Goal: Task Accomplishment & Management: Complete application form

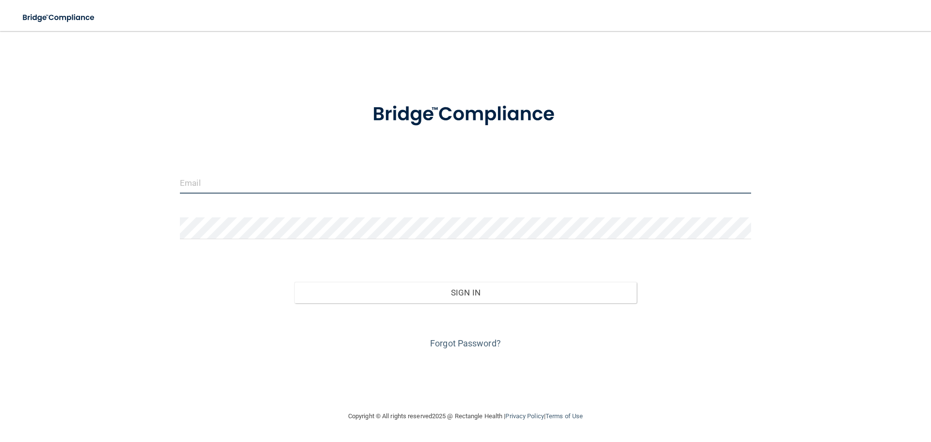
click at [326, 189] on input "email" at bounding box center [465, 183] width 571 height 22
type input "[PERSON_NAME][EMAIL_ADDRESS][PERSON_NAME][DOMAIN_NAME]"
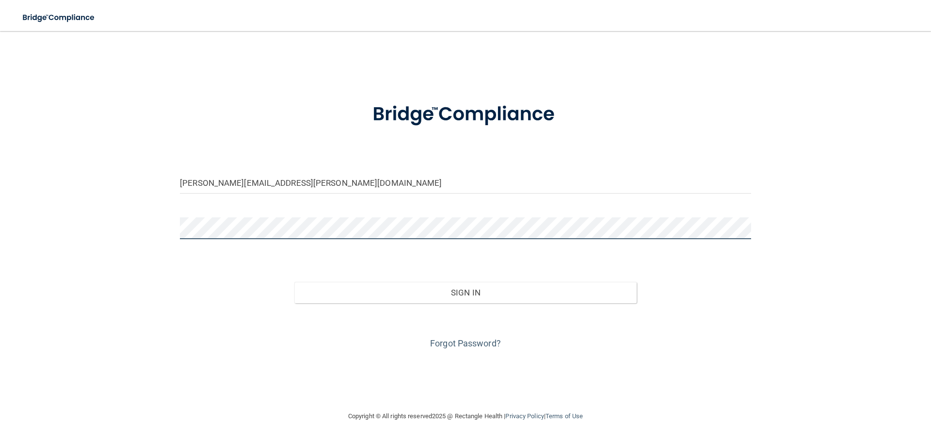
click at [294, 282] on button "Sign In" at bounding box center [465, 292] width 343 height 21
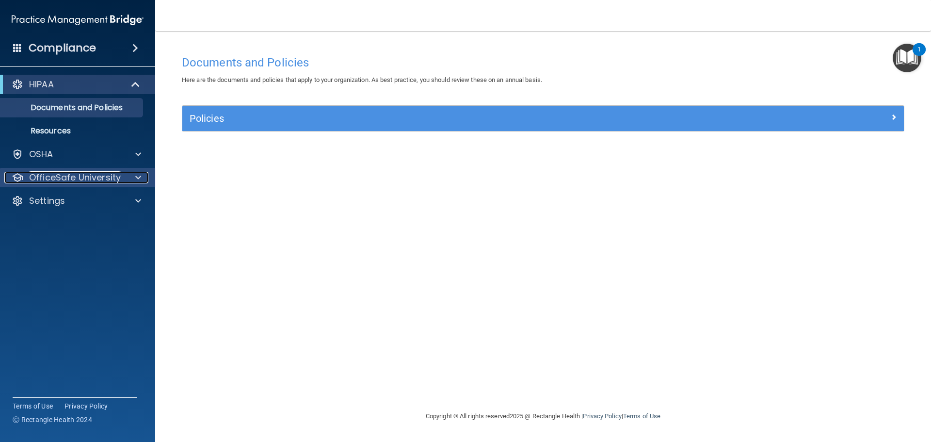
click at [110, 178] on p "OfficeSafe University" at bounding box center [75, 178] width 92 height 12
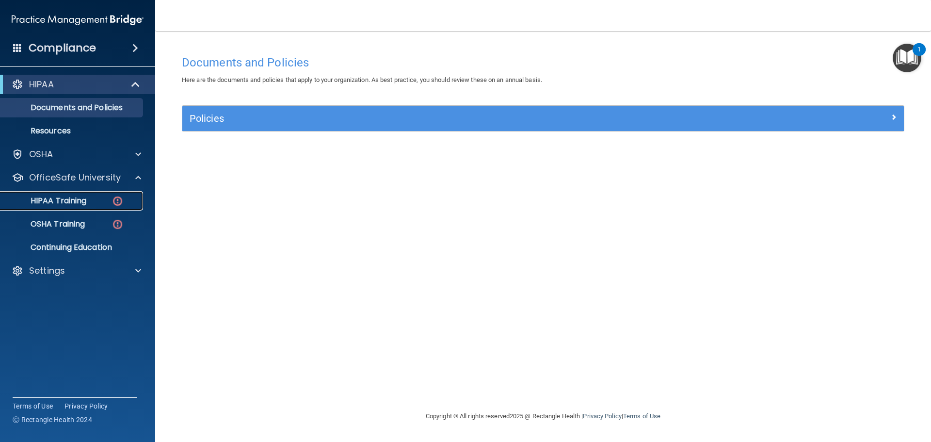
click at [120, 198] on img at bounding box center [117, 201] width 12 height 12
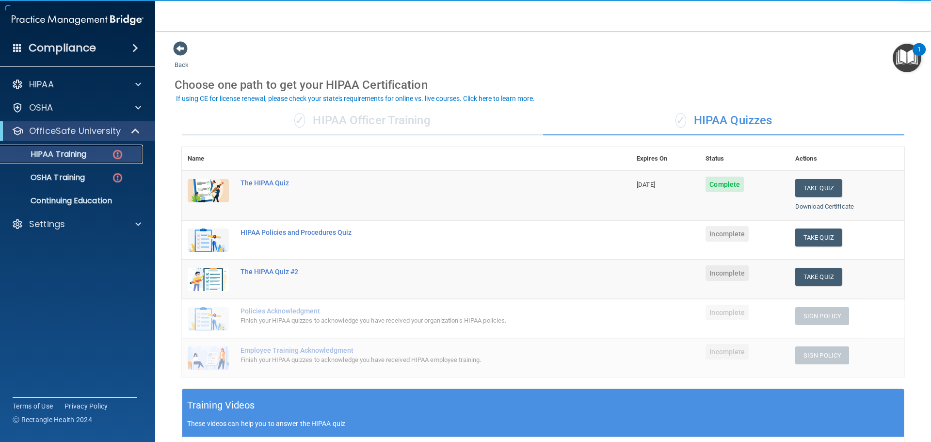
scroll to position [48, 0]
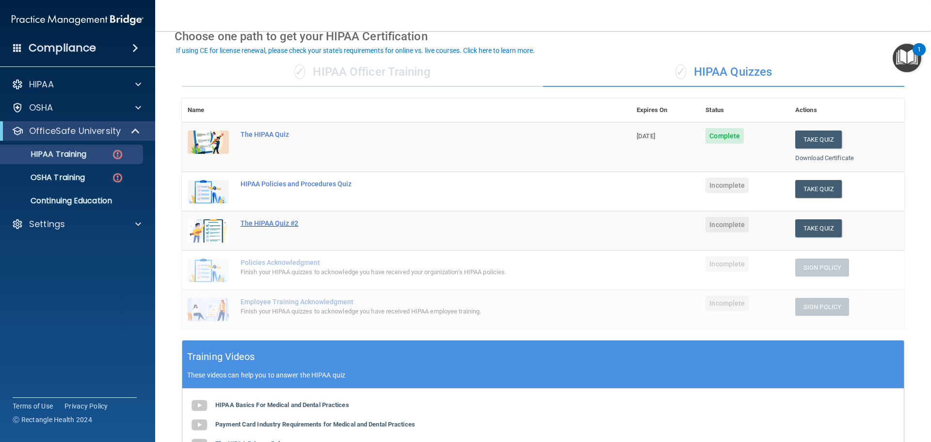
click at [274, 224] on div "The HIPAA Quiz #2" at bounding box center [411, 223] width 342 height 8
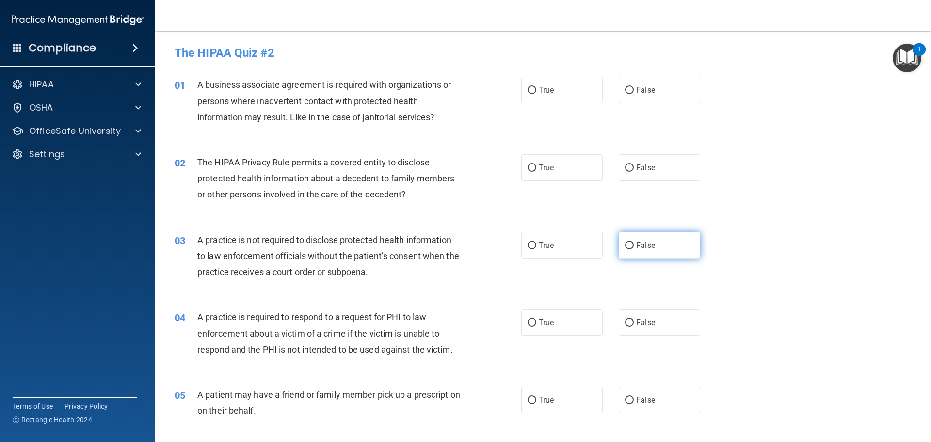
click at [626, 245] on input "False" at bounding box center [629, 245] width 9 height 7
radio input "true"
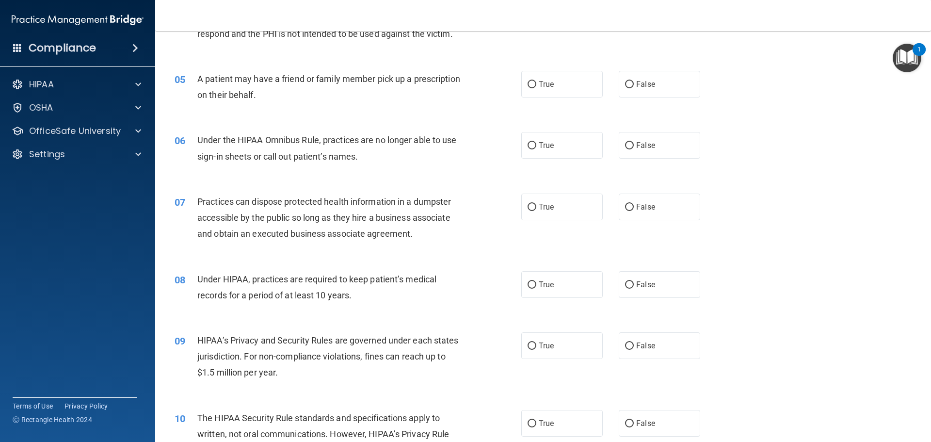
scroll to position [339, 0]
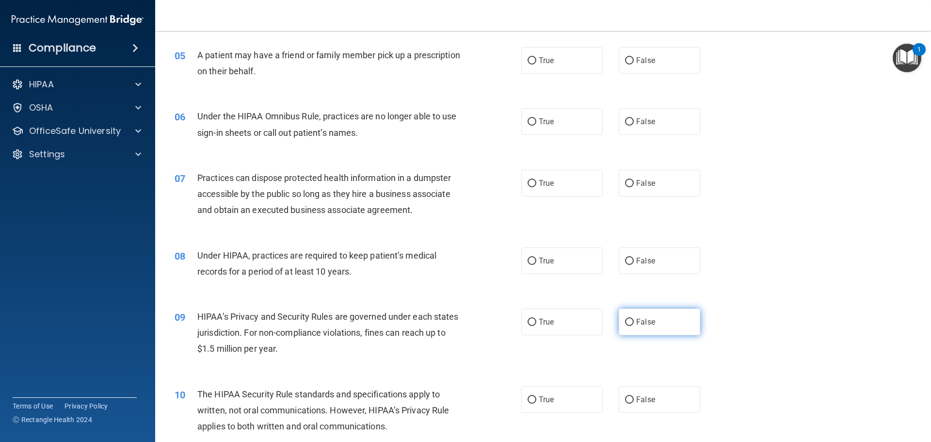
click at [625, 318] on input "False" at bounding box center [629, 321] width 9 height 7
radio input "true"
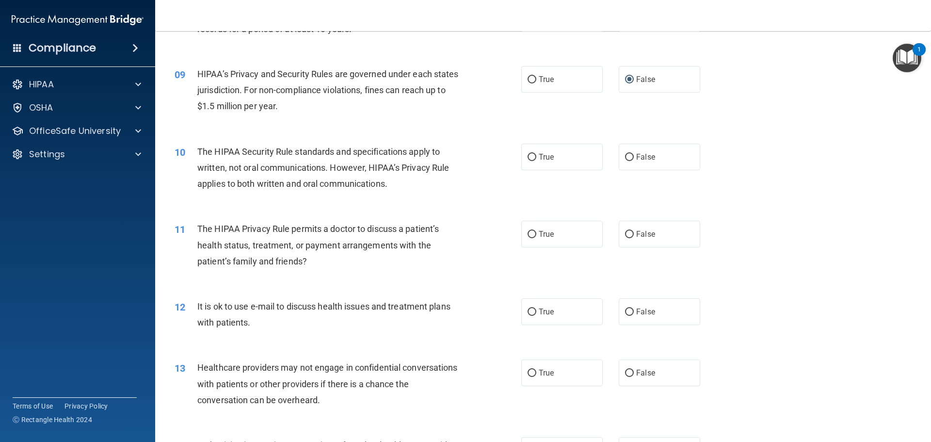
scroll to position [679, 0]
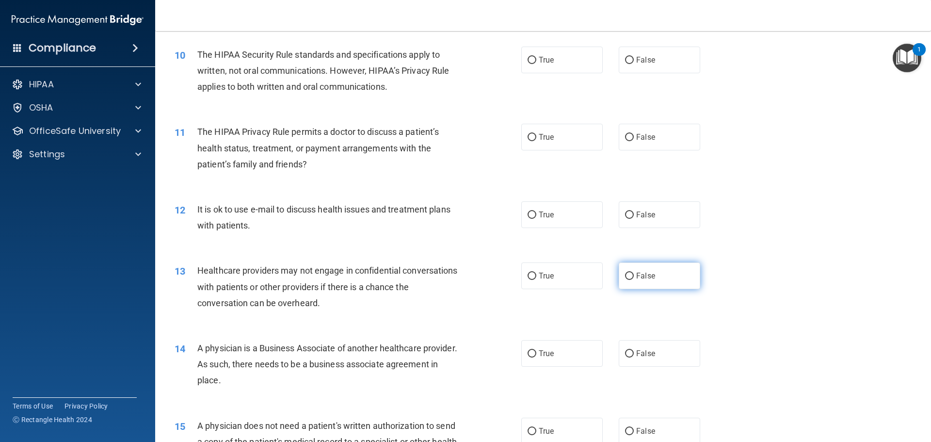
click at [626, 275] on input "False" at bounding box center [629, 275] width 9 height 7
radio input "true"
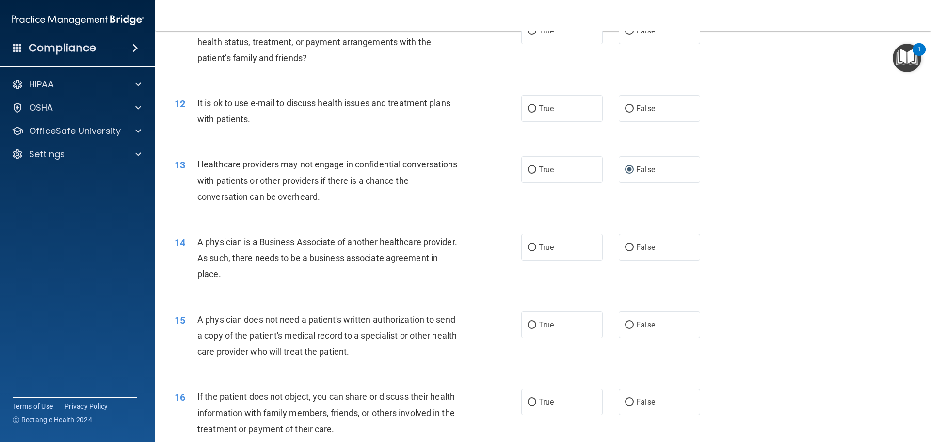
scroll to position [873, 0]
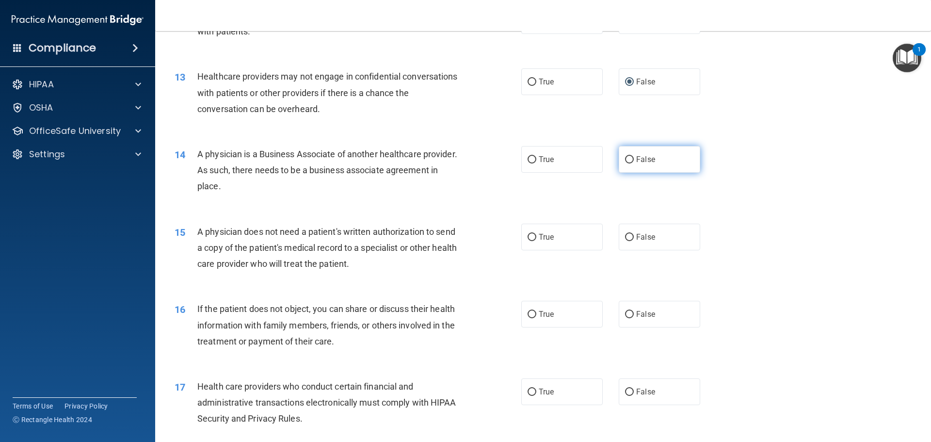
click at [628, 153] on label "False" at bounding box center [659, 159] width 81 height 27
click at [628, 156] on input "False" at bounding box center [629, 159] width 9 height 7
radio input "true"
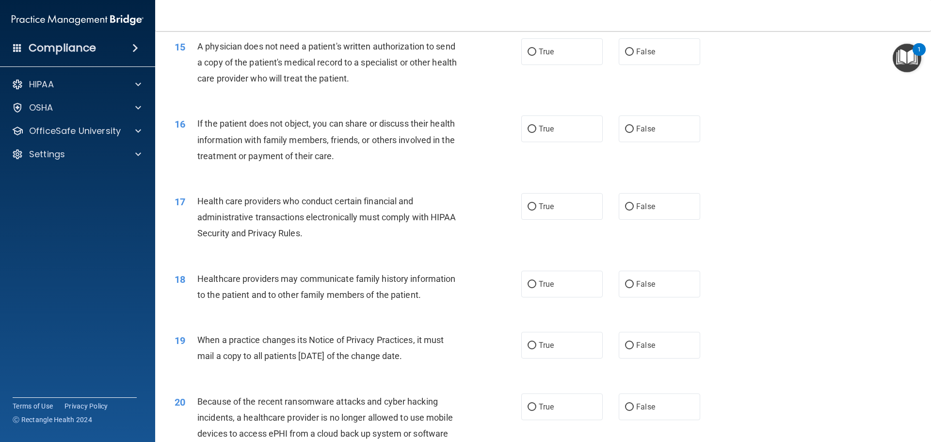
scroll to position [1066, 0]
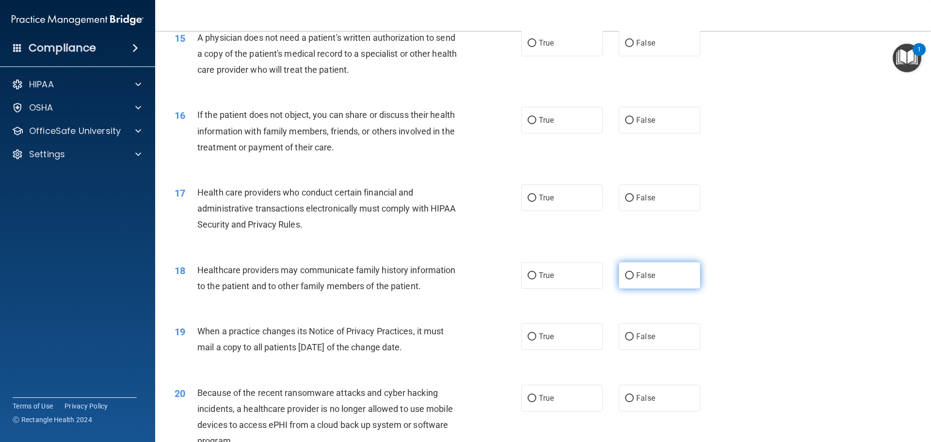
click at [621, 270] on label "False" at bounding box center [659, 275] width 81 height 27
click at [625, 272] on input "False" at bounding box center [629, 275] width 9 height 7
radio input "true"
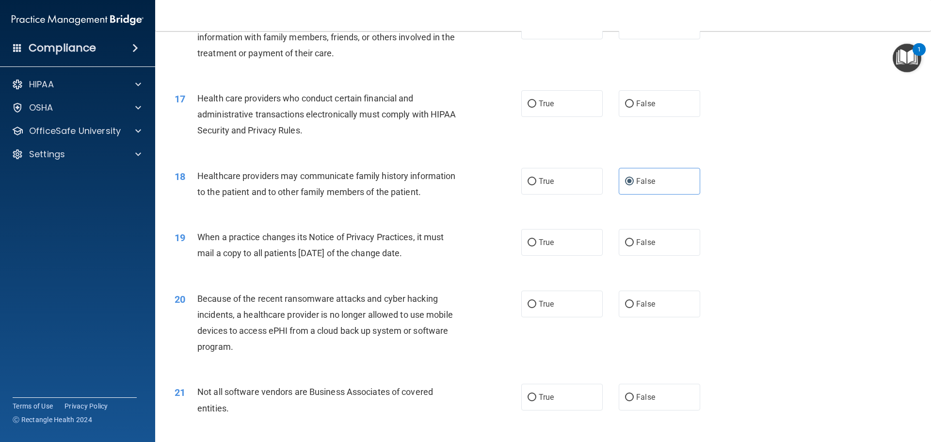
scroll to position [1163, 0]
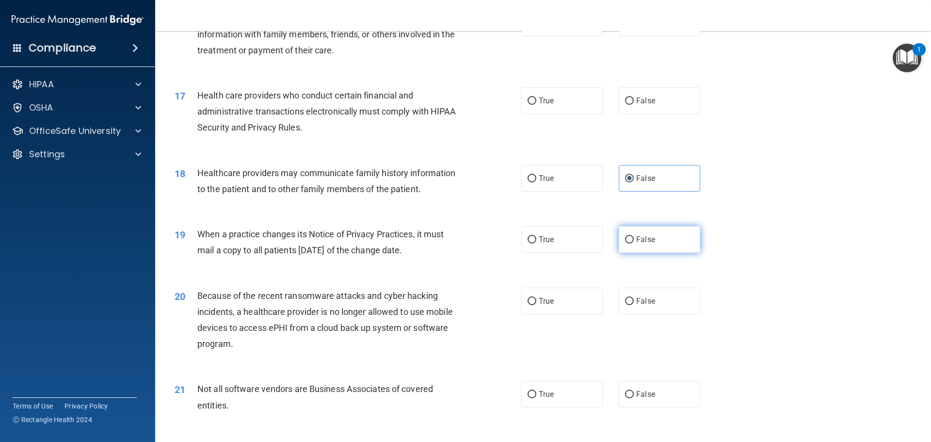
click at [626, 236] on input "False" at bounding box center [629, 239] width 9 height 7
radio input "true"
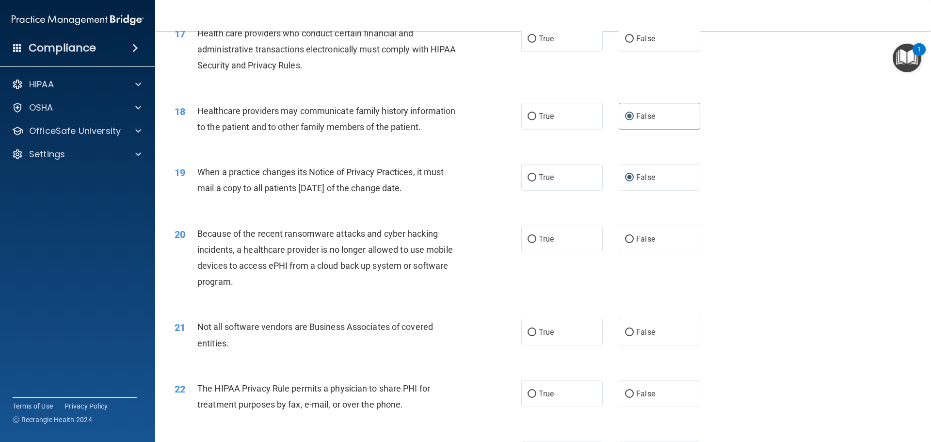
scroll to position [1309, 0]
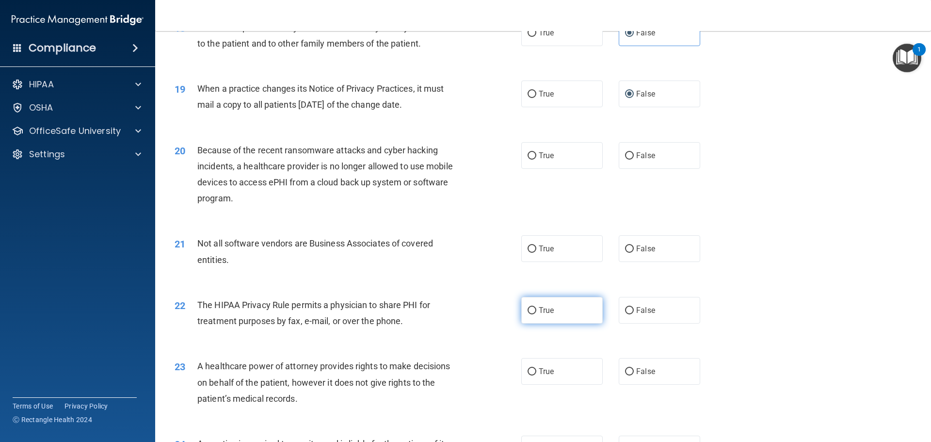
click at [557, 310] on label "True" at bounding box center [561, 310] width 81 height 27
click at [536, 310] on input "True" at bounding box center [531, 310] width 9 height 7
radio input "true"
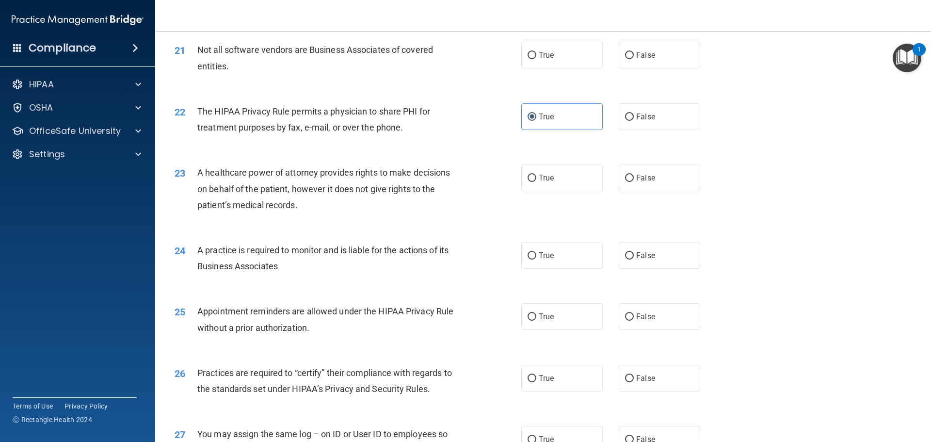
scroll to position [1503, 0]
click at [640, 253] on span "False" at bounding box center [645, 254] width 19 height 9
click at [634, 253] on input "False" at bounding box center [629, 255] width 9 height 7
radio input "true"
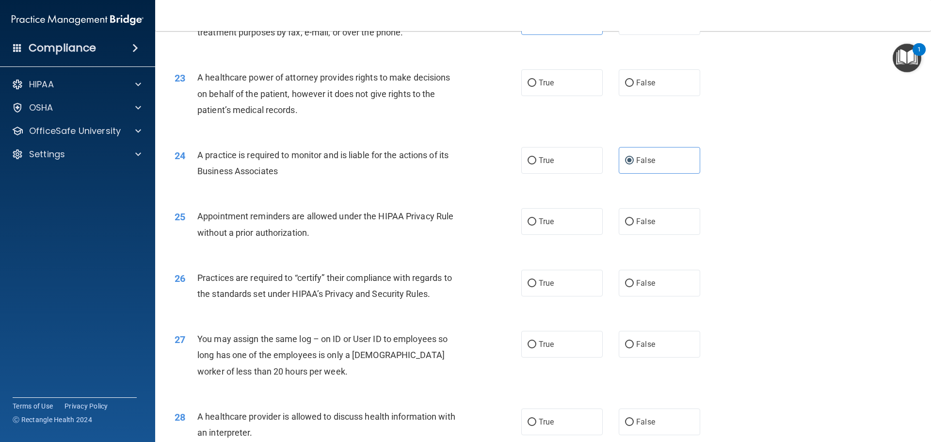
scroll to position [1600, 0]
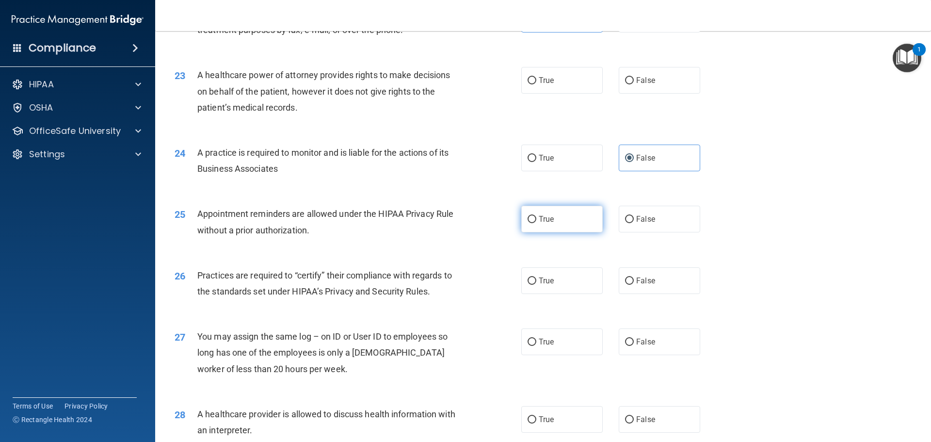
click at [570, 226] on label "True" at bounding box center [561, 219] width 81 height 27
click at [536, 223] on input "True" at bounding box center [531, 219] width 9 height 7
radio input "true"
click at [561, 285] on label "True" at bounding box center [561, 280] width 81 height 27
click at [536, 285] on input "True" at bounding box center [531, 280] width 9 height 7
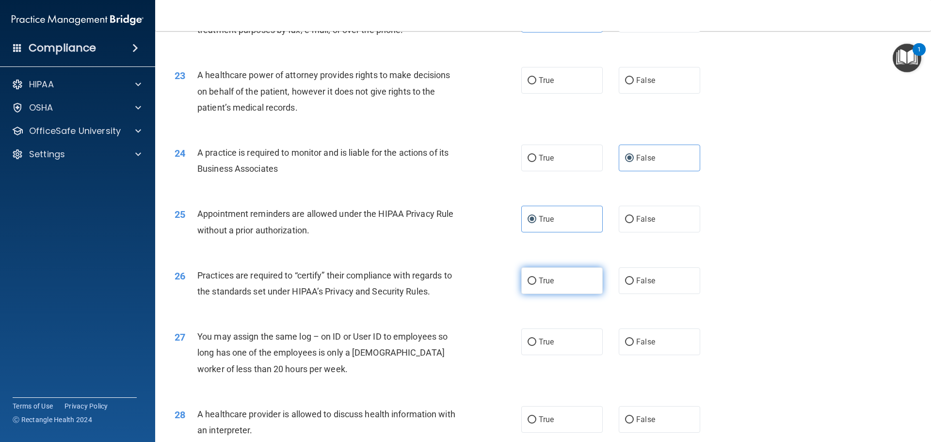
radio input "true"
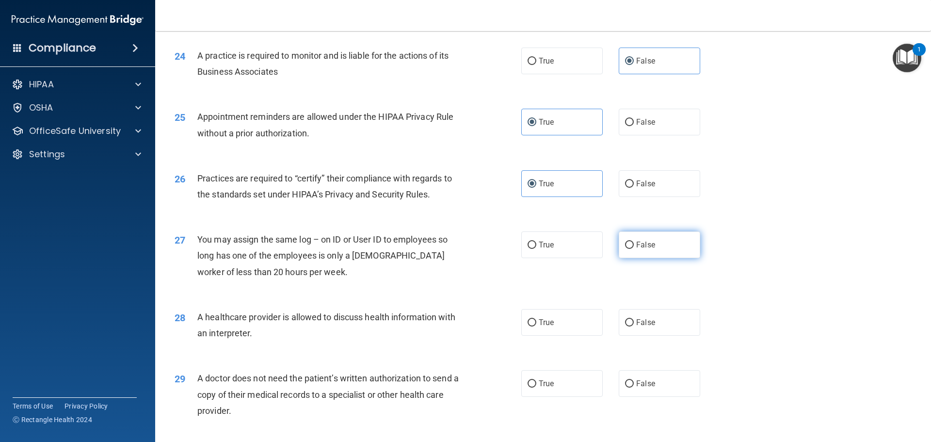
click at [636, 244] on span "False" at bounding box center [645, 244] width 19 height 9
click at [634, 244] on input "False" at bounding box center [629, 244] width 9 height 7
radio input "true"
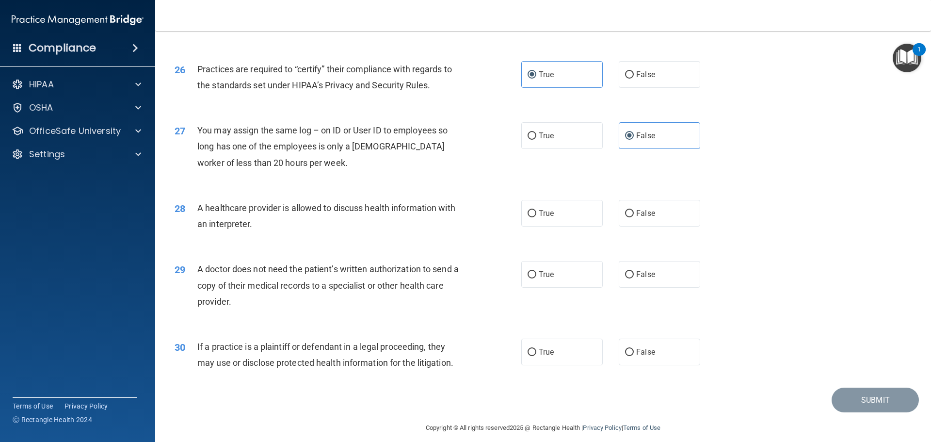
scroll to position [1815, 0]
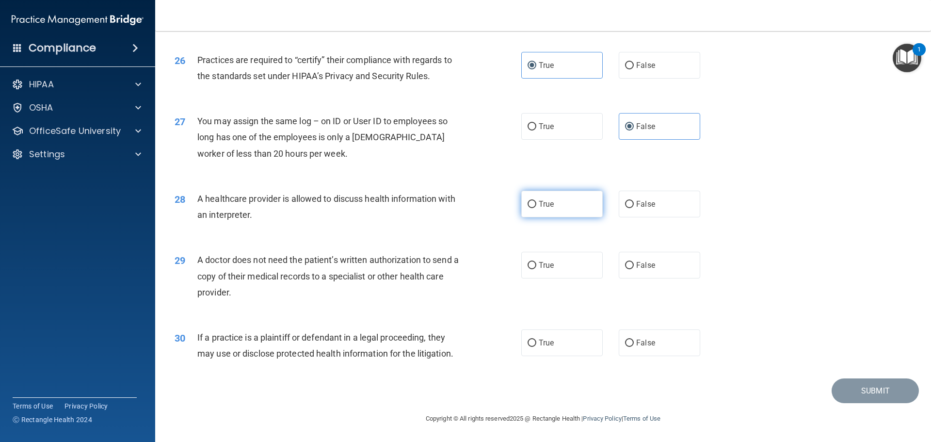
click at [553, 207] on label "True" at bounding box center [561, 203] width 81 height 27
click at [536, 207] on input "True" at bounding box center [531, 204] width 9 height 7
radio input "true"
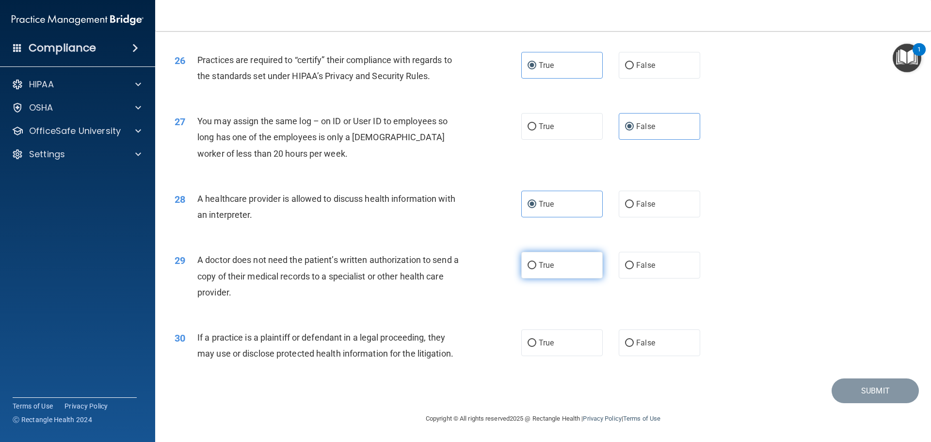
drag, startPoint x: 537, startPoint y: 259, endPoint x: 532, endPoint y: 263, distance: 6.2
click at [537, 260] on label "True" at bounding box center [561, 265] width 81 height 27
click at [536, 262] on input "True" at bounding box center [531, 265] width 9 height 7
radio input "true"
click at [548, 339] on span "True" at bounding box center [546, 342] width 15 height 9
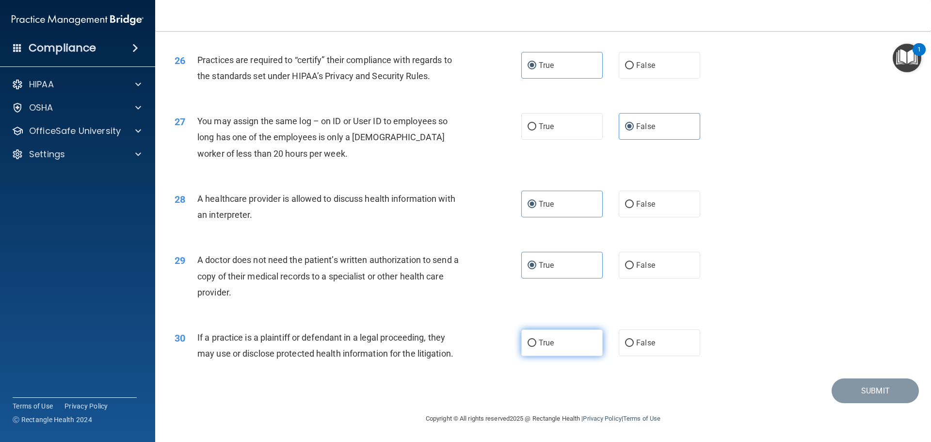
click at [536, 339] on input "True" at bounding box center [531, 342] width 9 height 7
radio input "true"
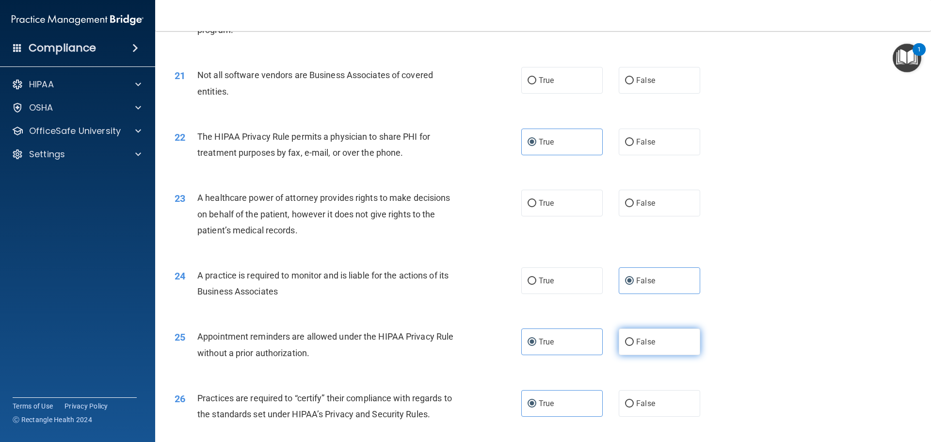
scroll to position [1476, 0]
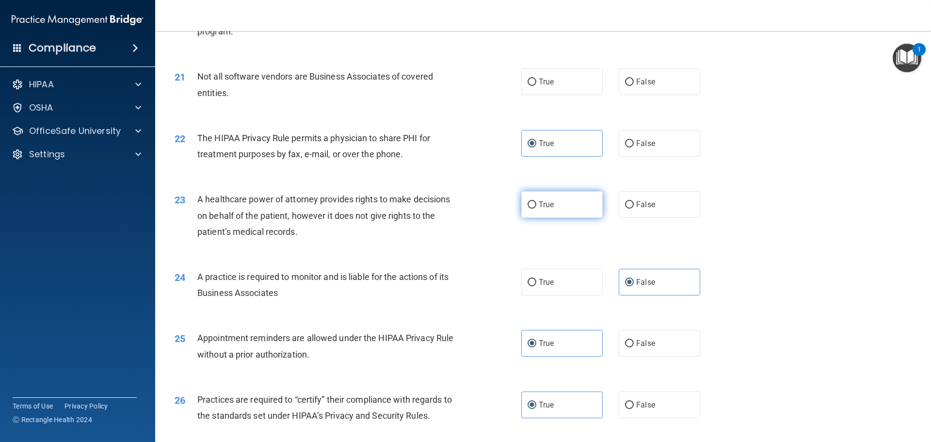
click at [539, 206] on span "True" at bounding box center [546, 204] width 15 height 9
click at [536, 206] on input "True" at bounding box center [531, 204] width 9 height 7
radio input "true"
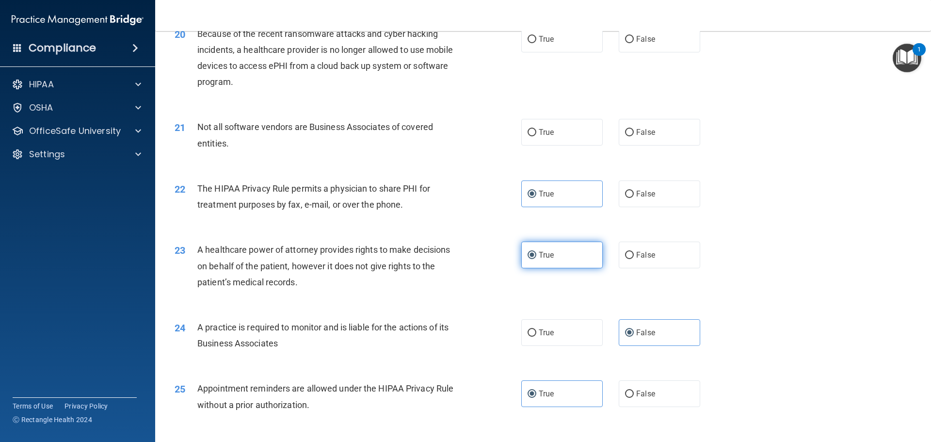
scroll to position [1379, 0]
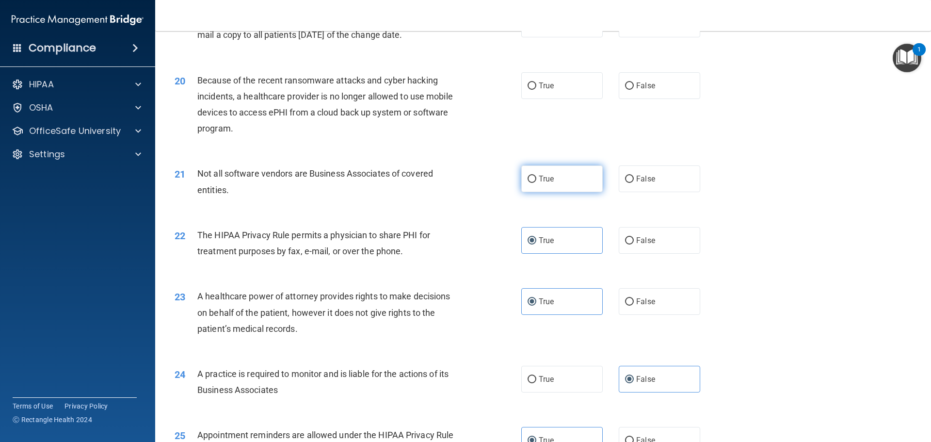
click at [577, 181] on label "True" at bounding box center [561, 178] width 81 height 27
click at [536, 181] on input "True" at bounding box center [531, 178] width 9 height 7
radio input "true"
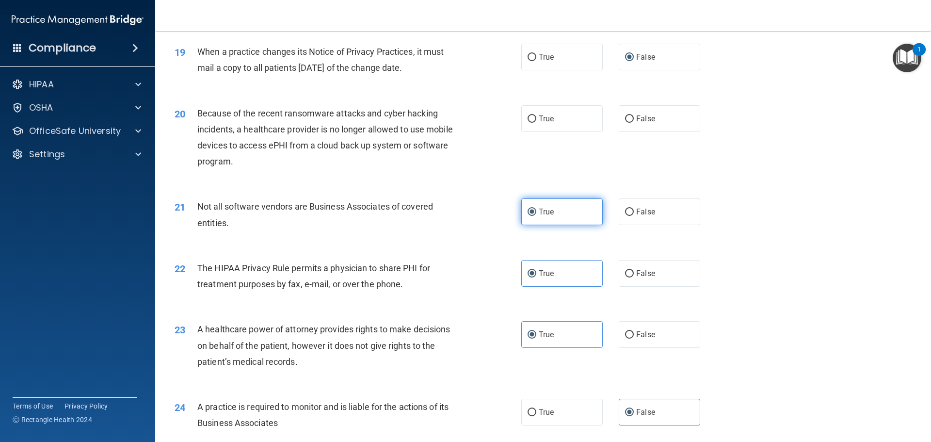
scroll to position [1282, 0]
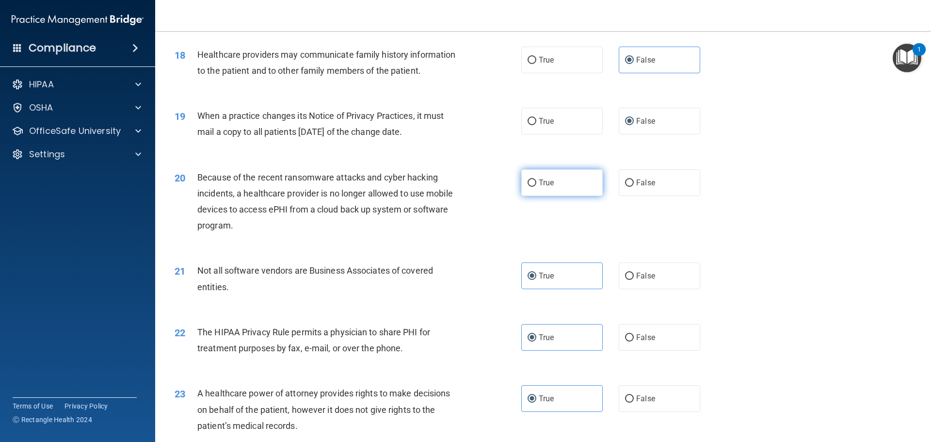
click at [588, 185] on label "True" at bounding box center [561, 182] width 81 height 27
click at [536, 185] on input "True" at bounding box center [531, 182] width 9 height 7
radio input "true"
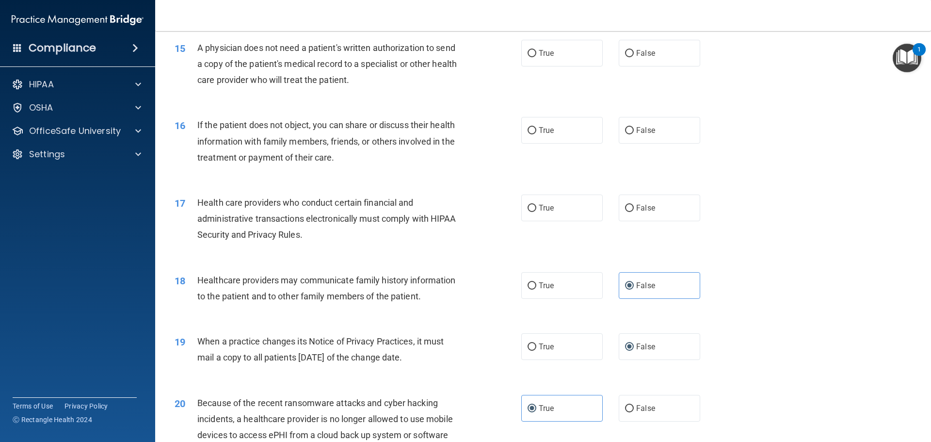
scroll to position [1039, 0]
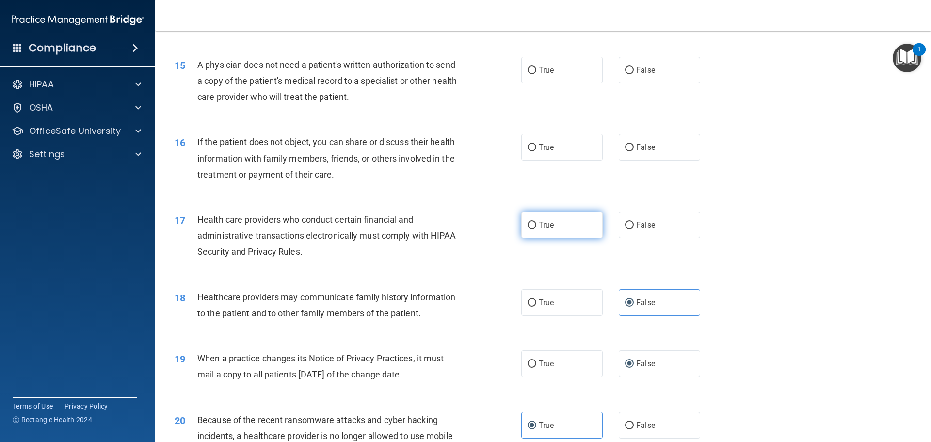
click at [544, 225] on span "True" at bounding box center [546, 224] width 15 height 9
click at [536, 225] on input "True" at bounding box center [531, 225] width 9 height 7
radio input "true"
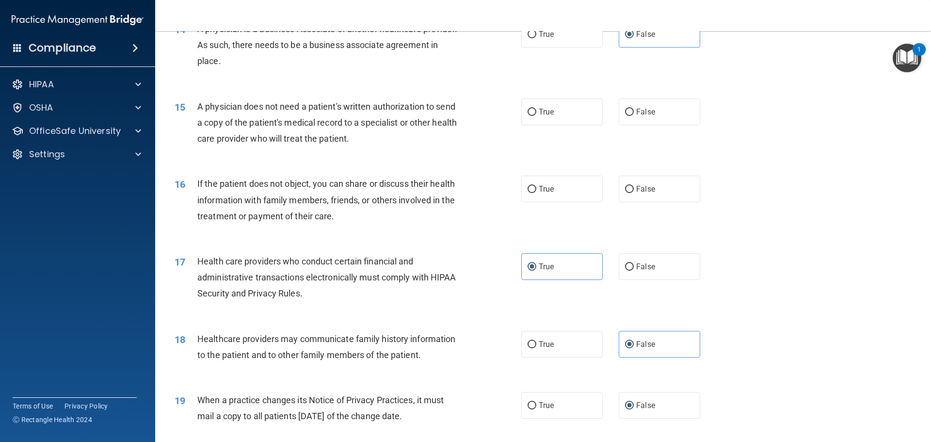
scroll to position [942, 0]
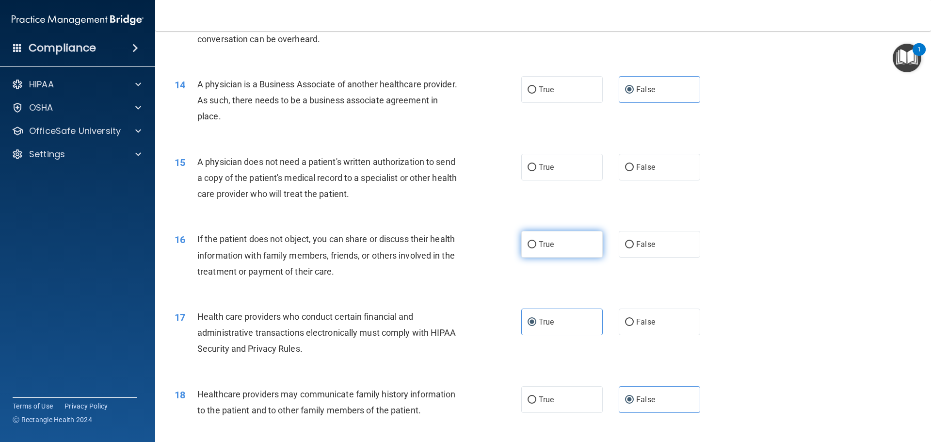
click at [539, 250] on label "True" at bounding box center [561, 244] width 81 height 27
click at [536, 248] on input "True" at bounding box center [531, 244] width 9 height 7
radio input "true"
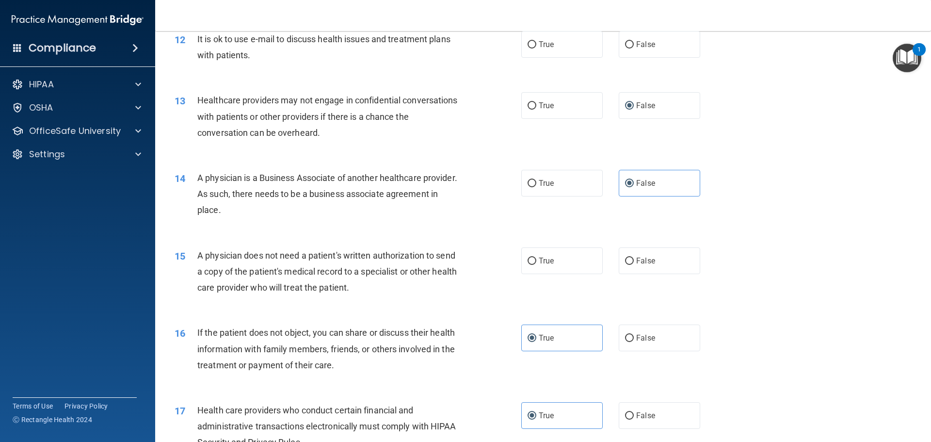
scroll to position [845, 0]
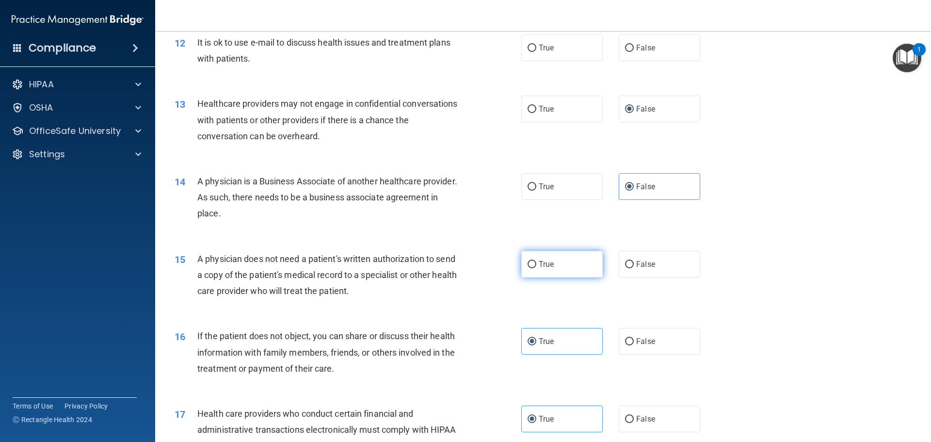
click at [528, 265] on input "True" at bounding box center [531, 264] width 9 height 7
radio input "true"
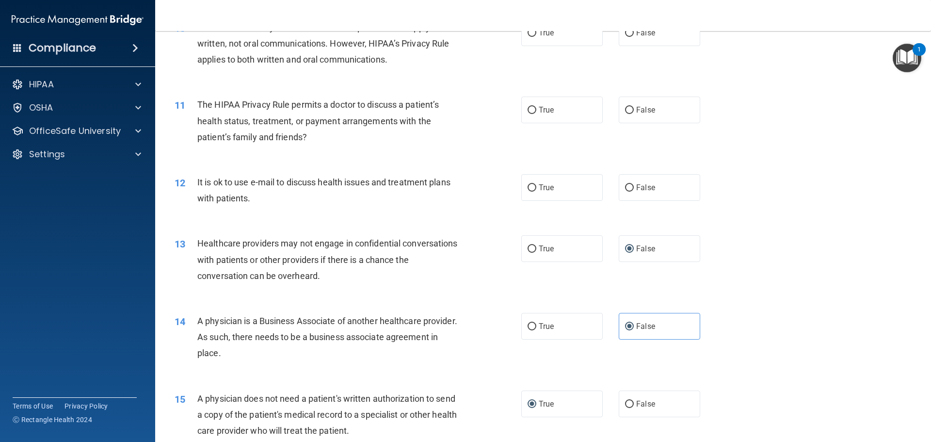
scroll to position [700, 0]
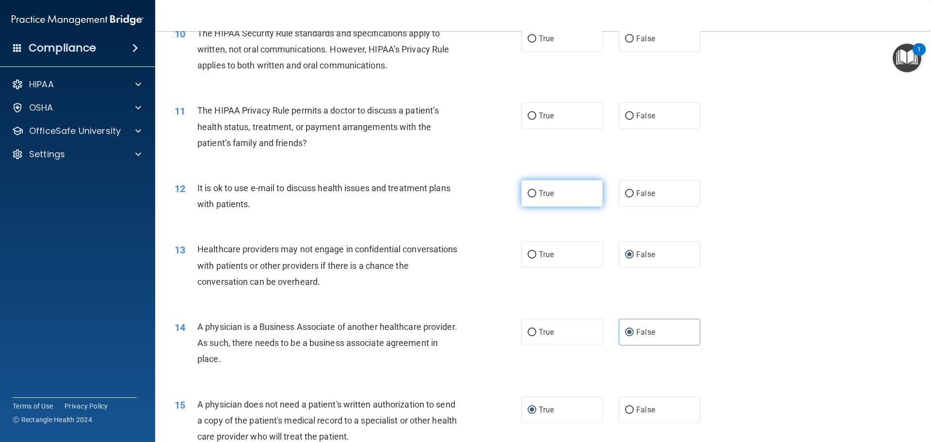
click at [534, 190] on label "True" at bounding box center [561, 193] width 81 height 27
click at [534, 190] on input "True" at bounding box center [531, 193] width 9 height 7
radio input "true"
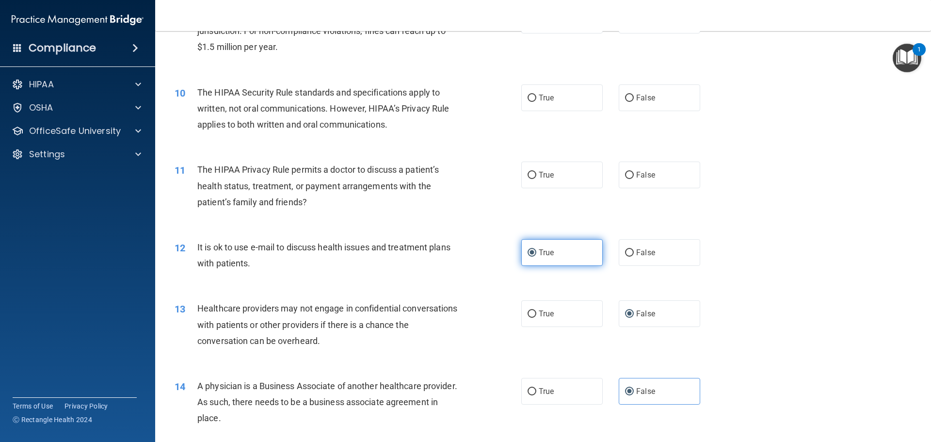
scroll to position [603, 0]
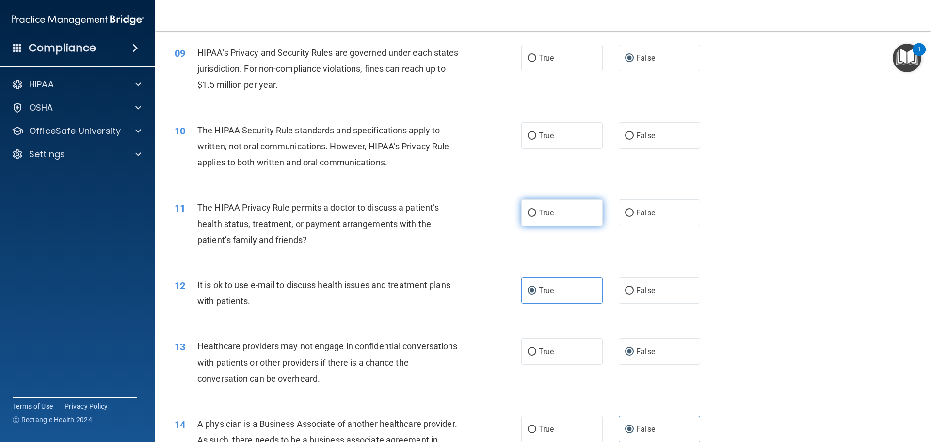
click at [545, 212] on span "True" at bounding box center [546, 212] width 15 height 9
click at [536, 212] on input "True" at bounding box center [531, 212] width 9 height 7
radio input "true"
click at [665, 210] on label "False" at bounding box center [659, 212] width 81 height 27
click at [634, 210] on input "False" at bounding box center [629, 212] width 9 height 7
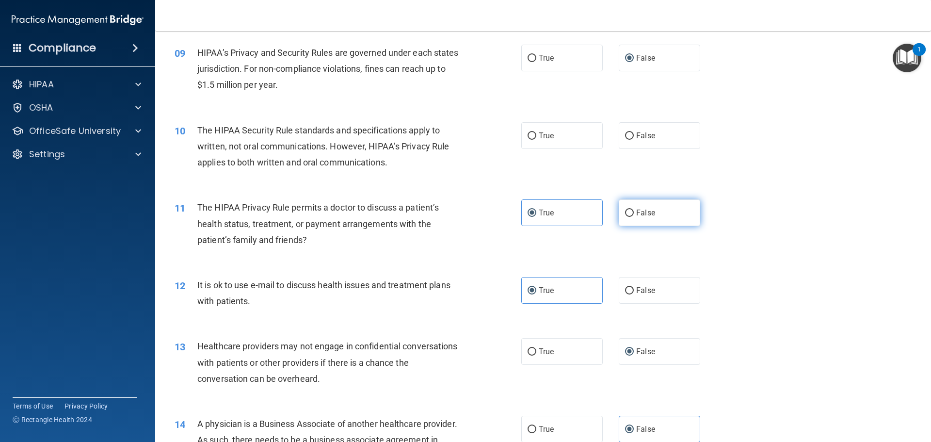
radio input "true"
radio input "false"
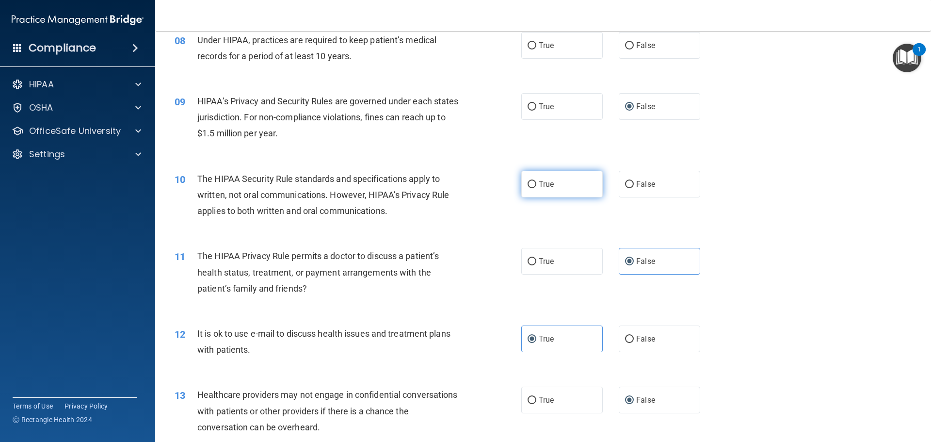
click at [561, 190] on label "True" at bounding box center [561, 184] width 81 height 27
click at [536, 188] on input "True" at bounding box center [531, 184] width 9 height 7
radio input "true"
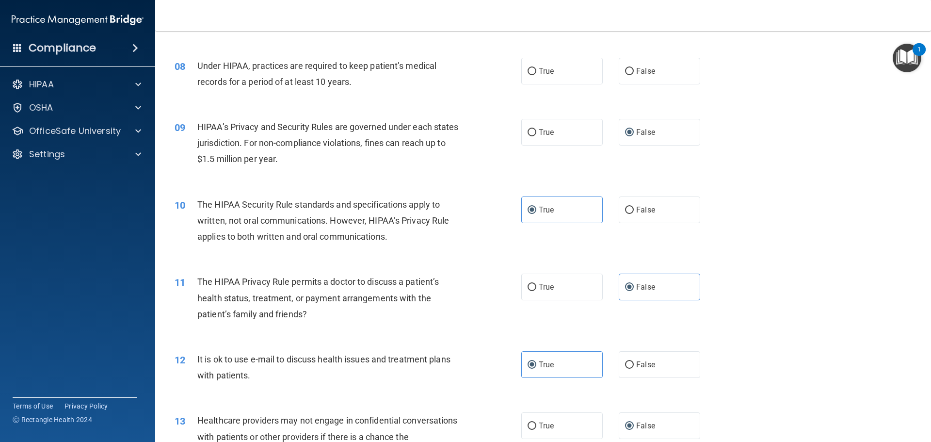
scroll to position [506, 0]
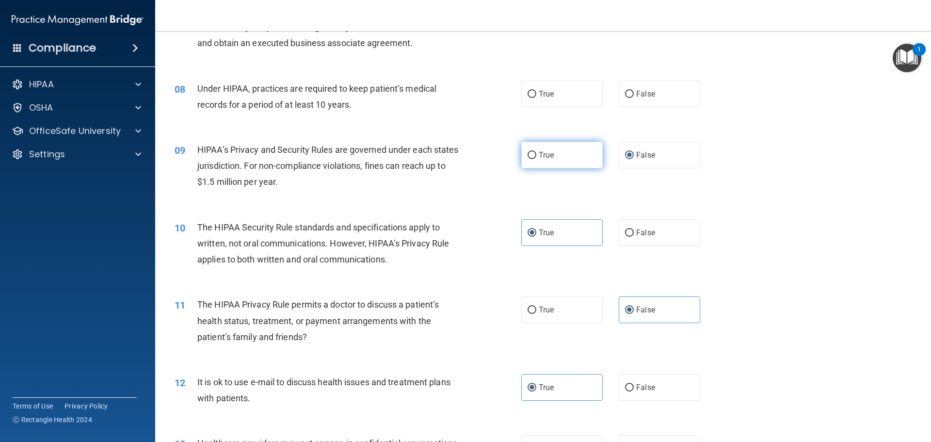
click at [561, 155] on label "True" at bounding box center [561, 155] width 81 height 27
click at [536, 155] on input "True" at bounding box center [531, 155] width 9 height 7
radio input "true"
click at [626, 159] on input "False" at bounding box center [629, 155] width 9 height 7
radio input "true"
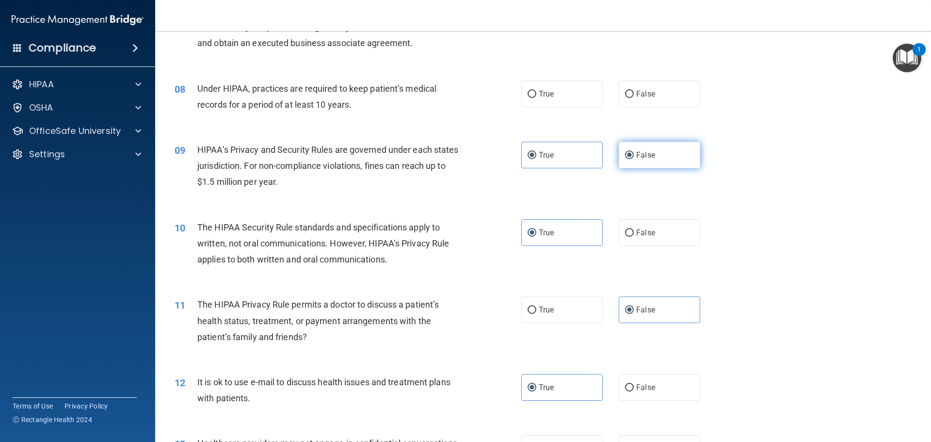
radio input "false"
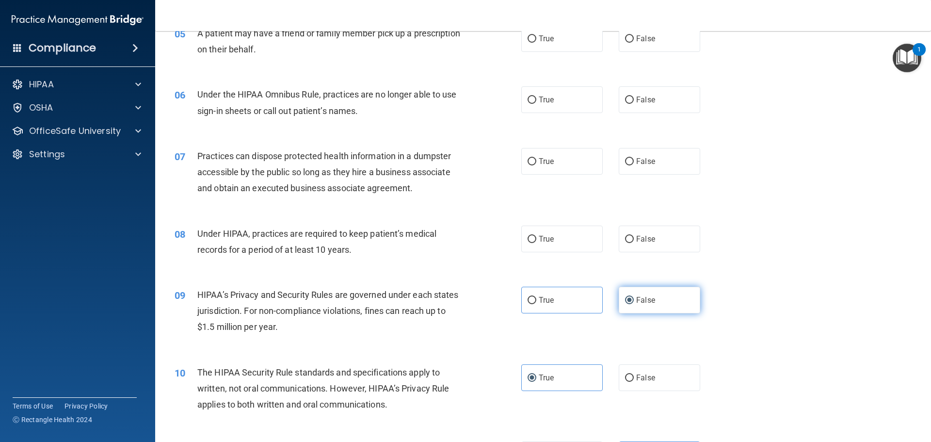
scroll to position [361, 0]
click at [630, 238] on label "False" at bounding box center [659, 239] width 81 height 27
click at [630, 238] on input "False" at bounding box center [629, 239] width 9 height 7
radio input "true"
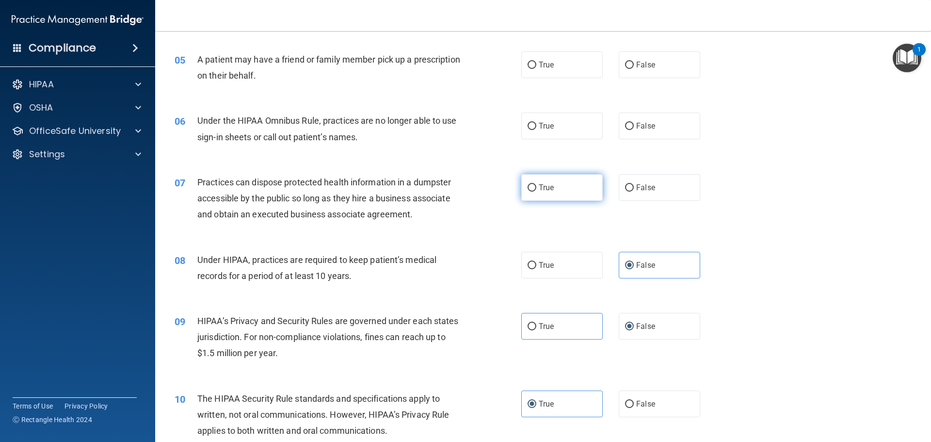
scroll to position [312, 0]
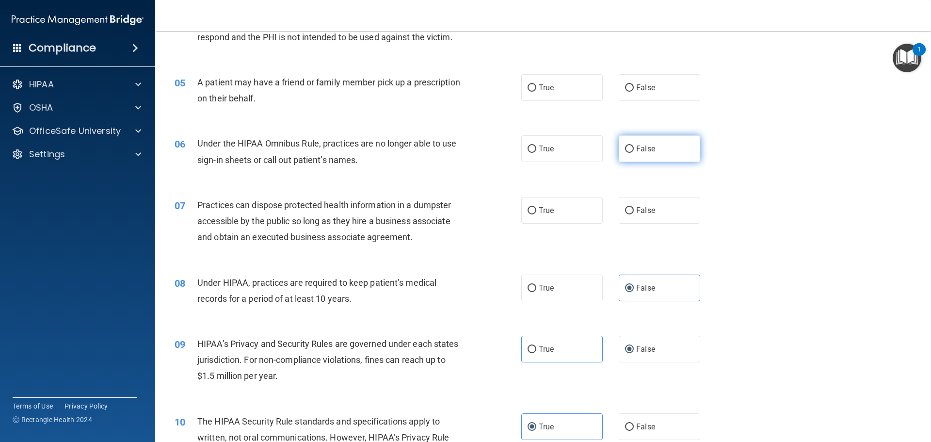
click at [645, 149] on span "False" at bounding box center [645, 148] width 19 height 9
click at [634, 149] on input "False" at bounding box center [629, 148] width 9 height 7
radio input "true"
click at [553, 210] on label "True" at bounding box center [561, 210] width 81 height 27
click at [536, 210] on input "True" at bounding box center [531, 210] width 9 height 7
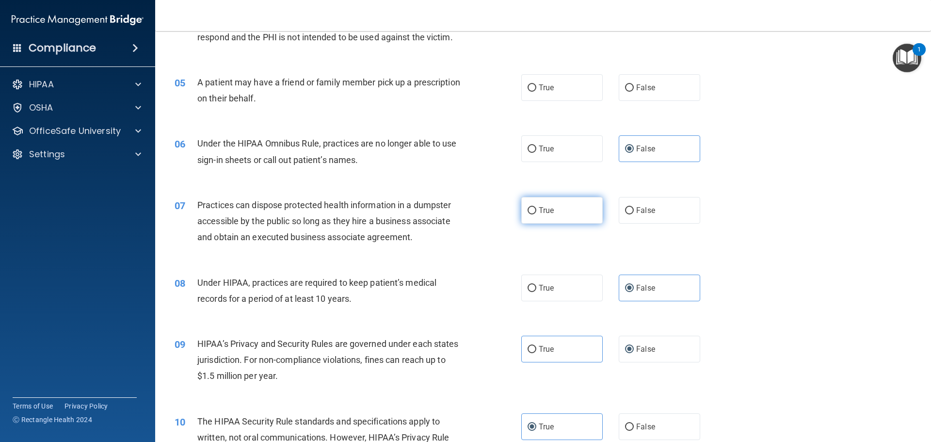
radio input "true"
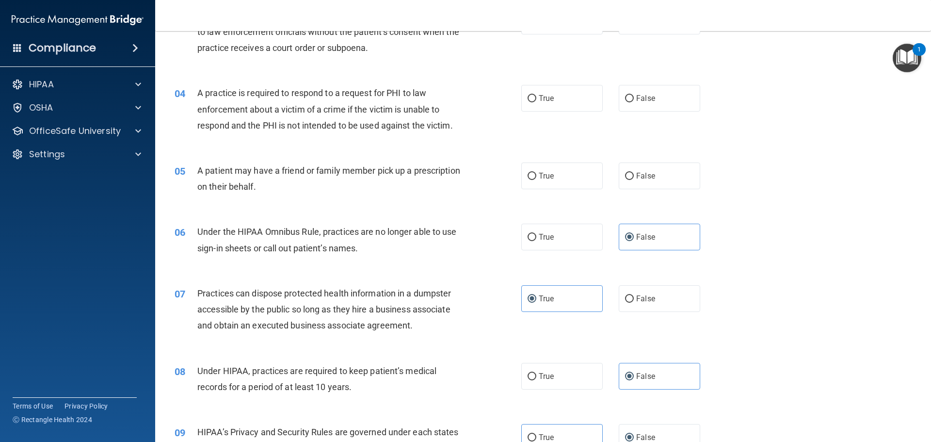
scroll to position [215, 0]
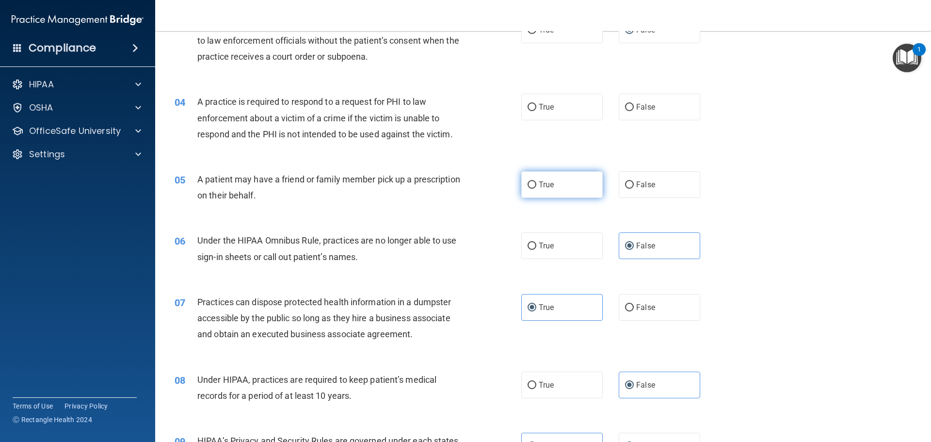
click at [581, 190] on label "True" at bounding box center [561, 184] width 81 height 27
click at [536, 189] on input "True" at bounding box center [531, 184] width 9 height 7
radio input "true"
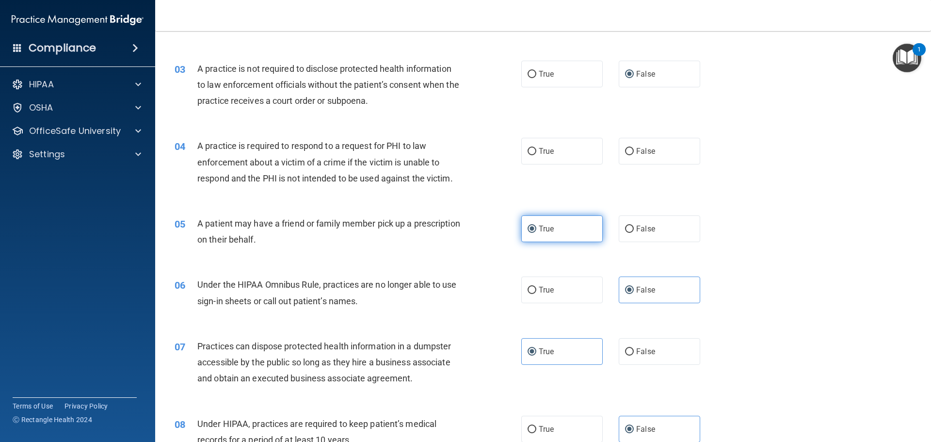
scroll to position [118, 0]
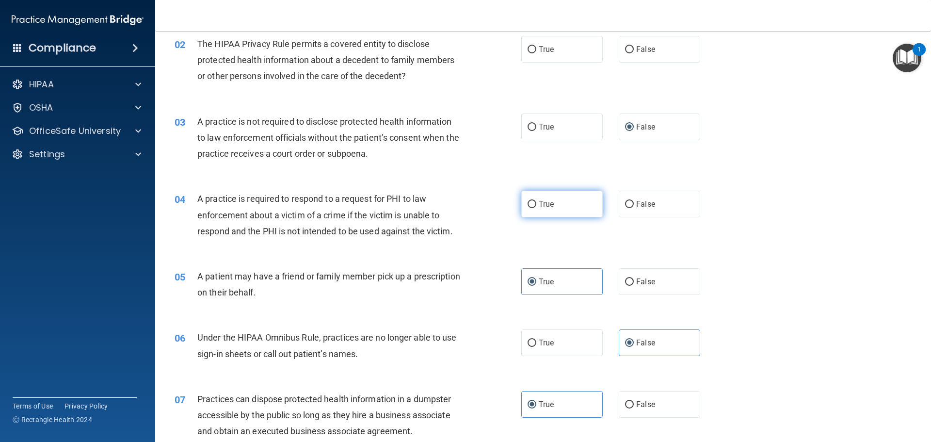
click at [571, 207] on label "True" at bounding box center [561, 203] width 81 height 27
click at [536, 207] on input "True" at bounding box center [531, 204] width 9 height 7
radio input "true"
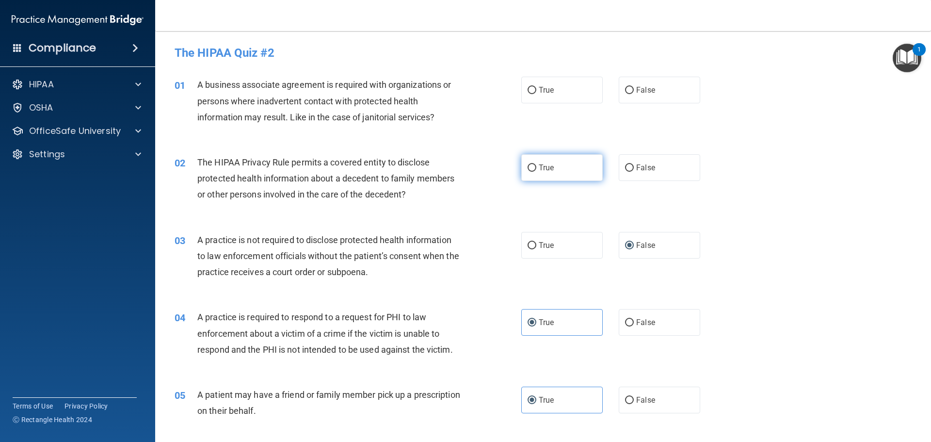
click at [540, 168] on span "True" at bounding box center [546, 167] width 15 height 9
click at [536, 168] on input "True" at bounding box center [531, 167] width 9 height 7
radio input "true"
click at [585, 97] on label "True" at bounding box center [561, 90] width 81 height 27
click at [536, 94] on input "True" at bounding box center [531, 90] width 9 height 7
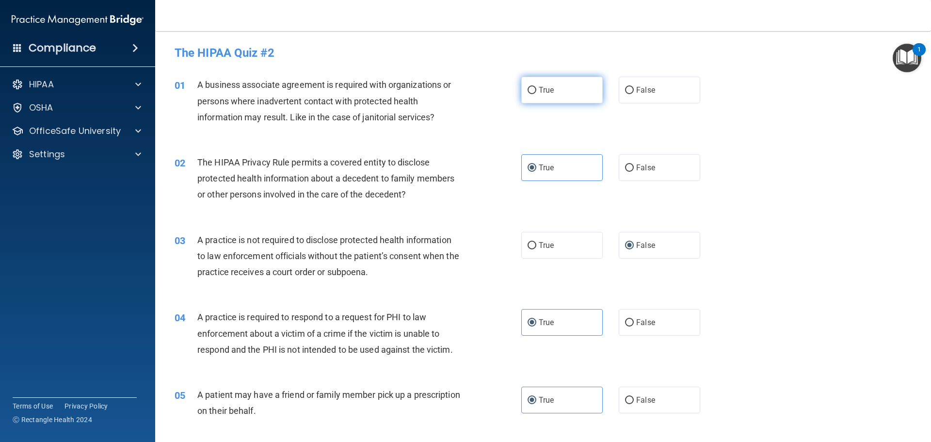
radio input "true"
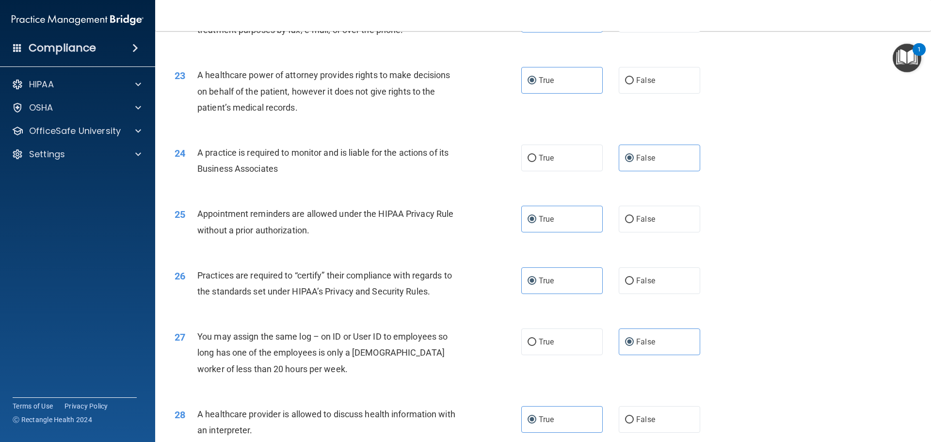
scroll to position [1815, 0]
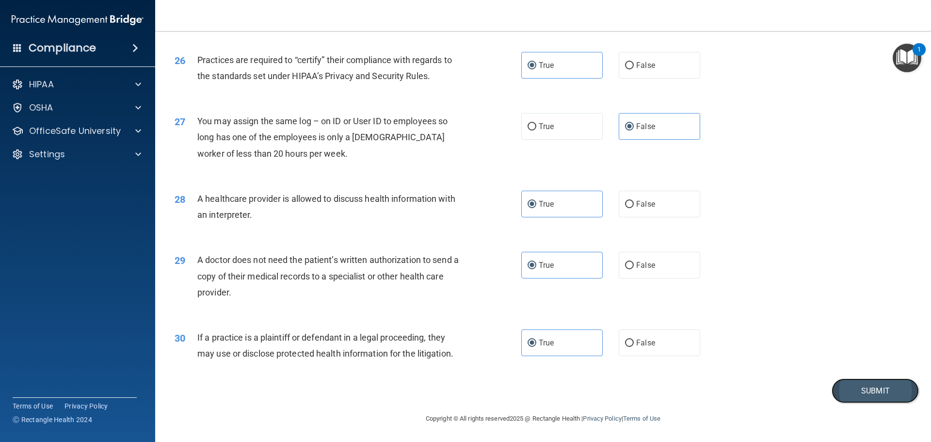
click at [871, 384] on button "Submit" at bounding box center [874, 390] width 87 height 25
